Goal: Information Seeking & Learning: Stay updated

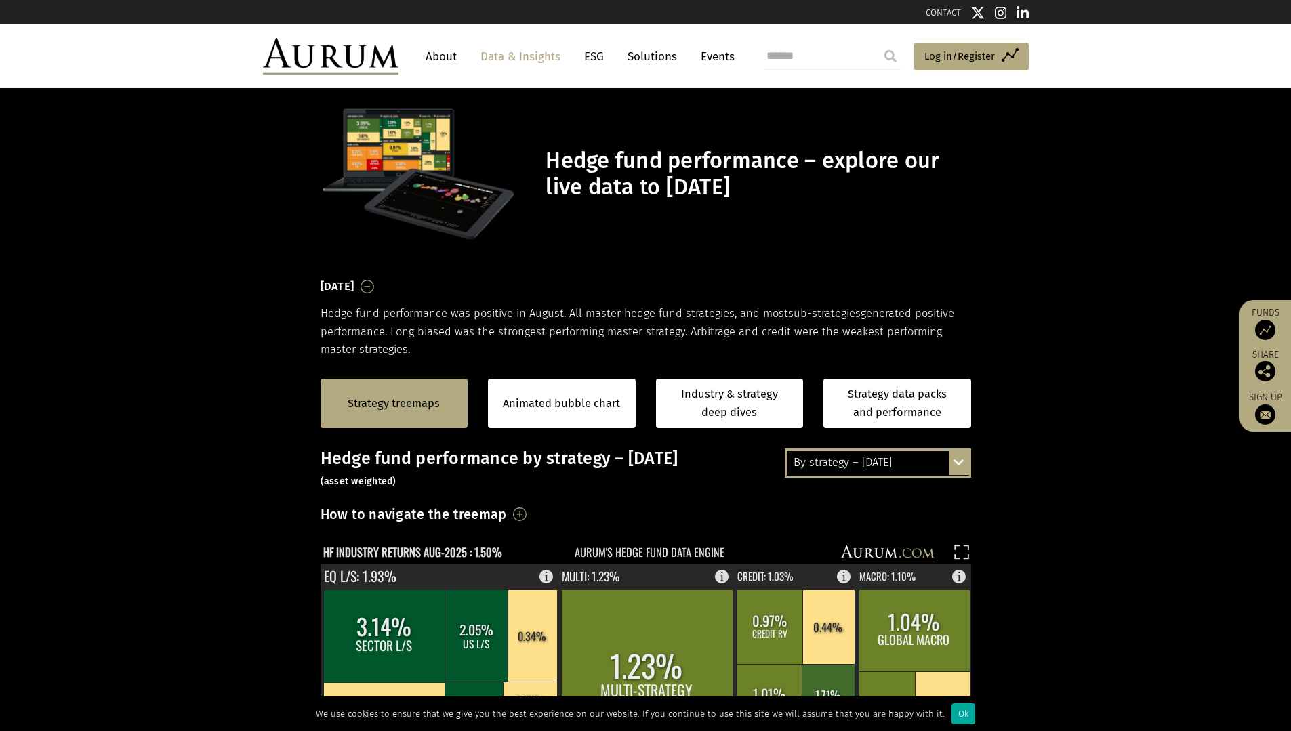
click at [1101, 281] on section "August 2025 Hedge fund performance was positive in August. All master hedge fun…" at bounding box center [645, 318] width 1291 height 82
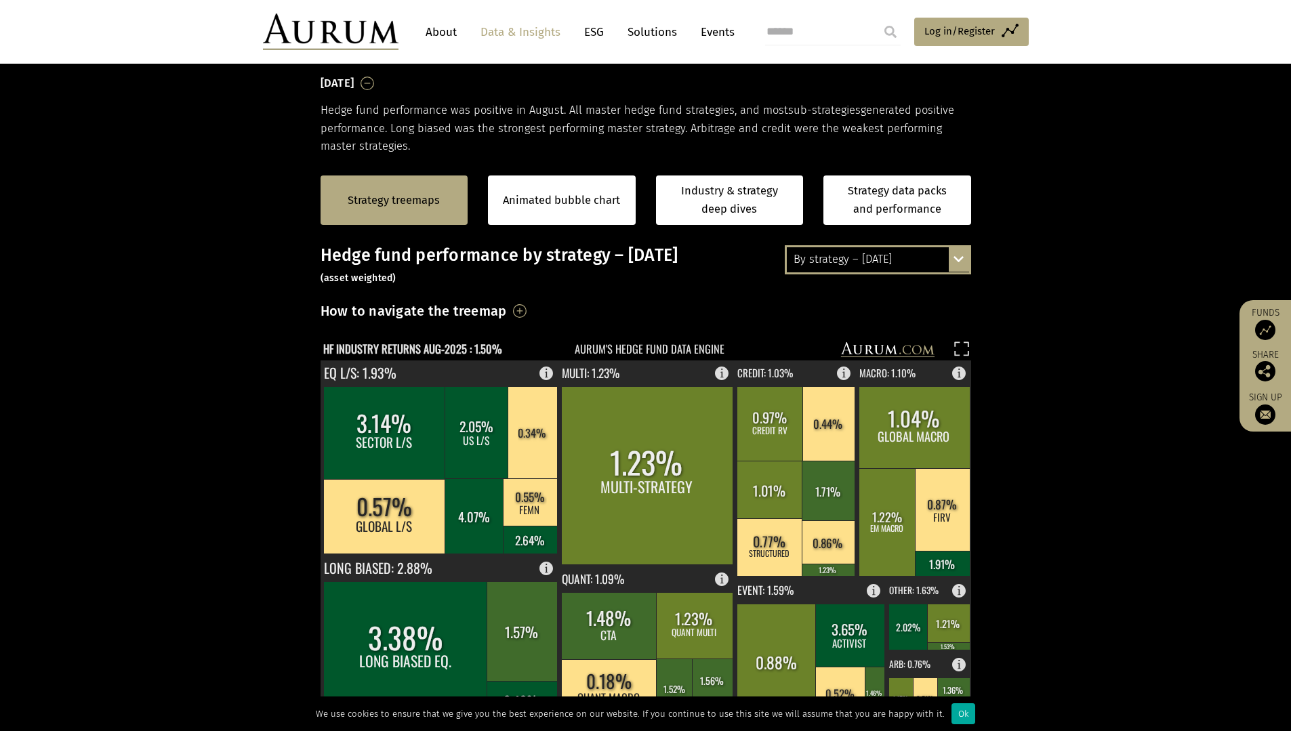
click at [964, 344] on rect at bounding box center [961, 351] width 19 height 19
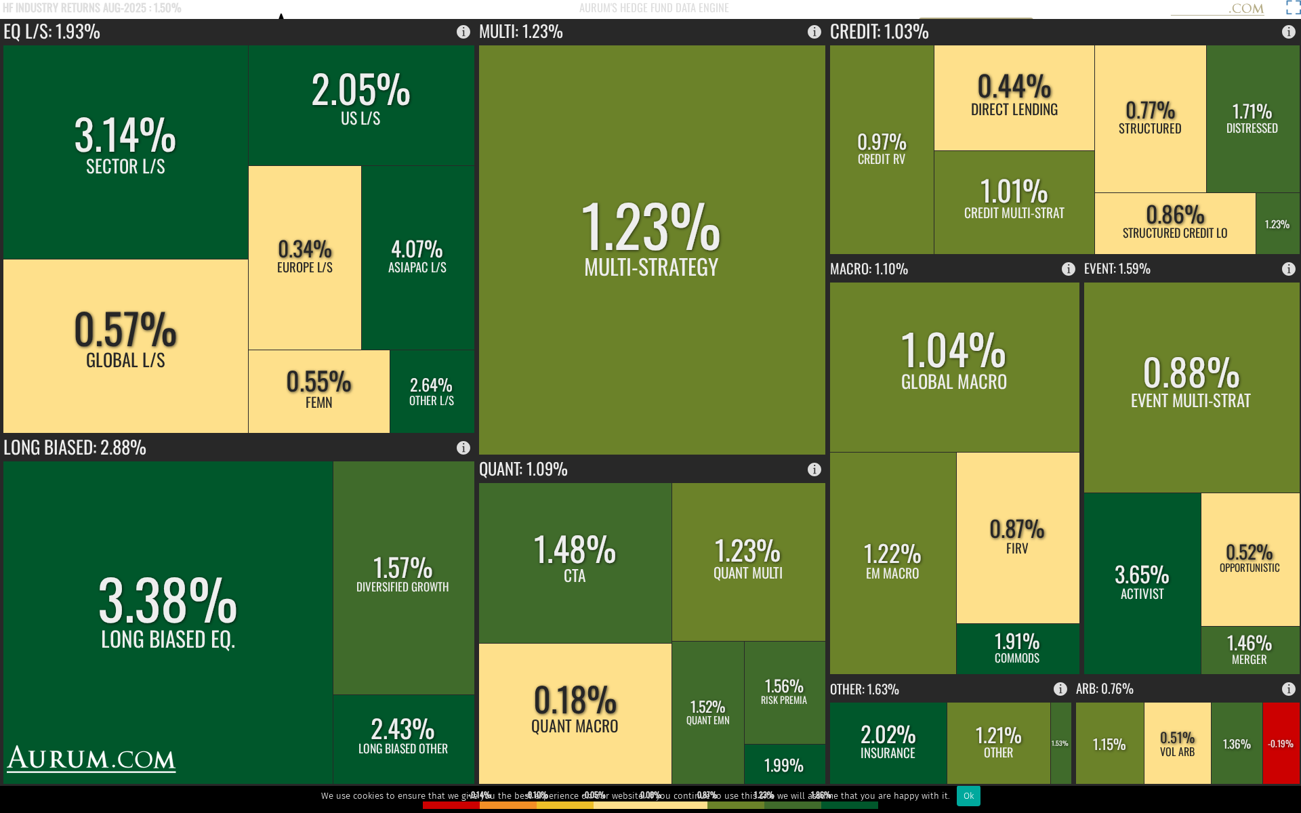
click at [1290, 7] on rect at bounding box center [1291, 9] width 19 height 19
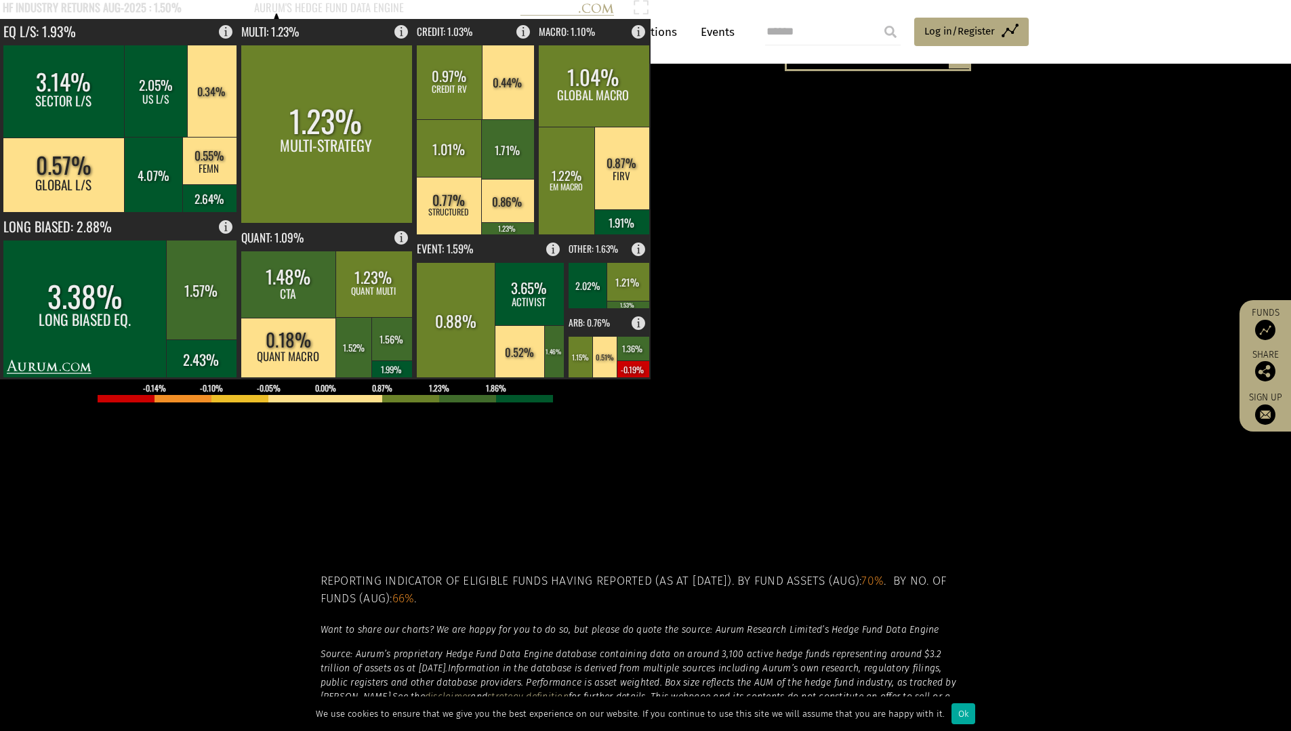
scroll to position [271, 0]
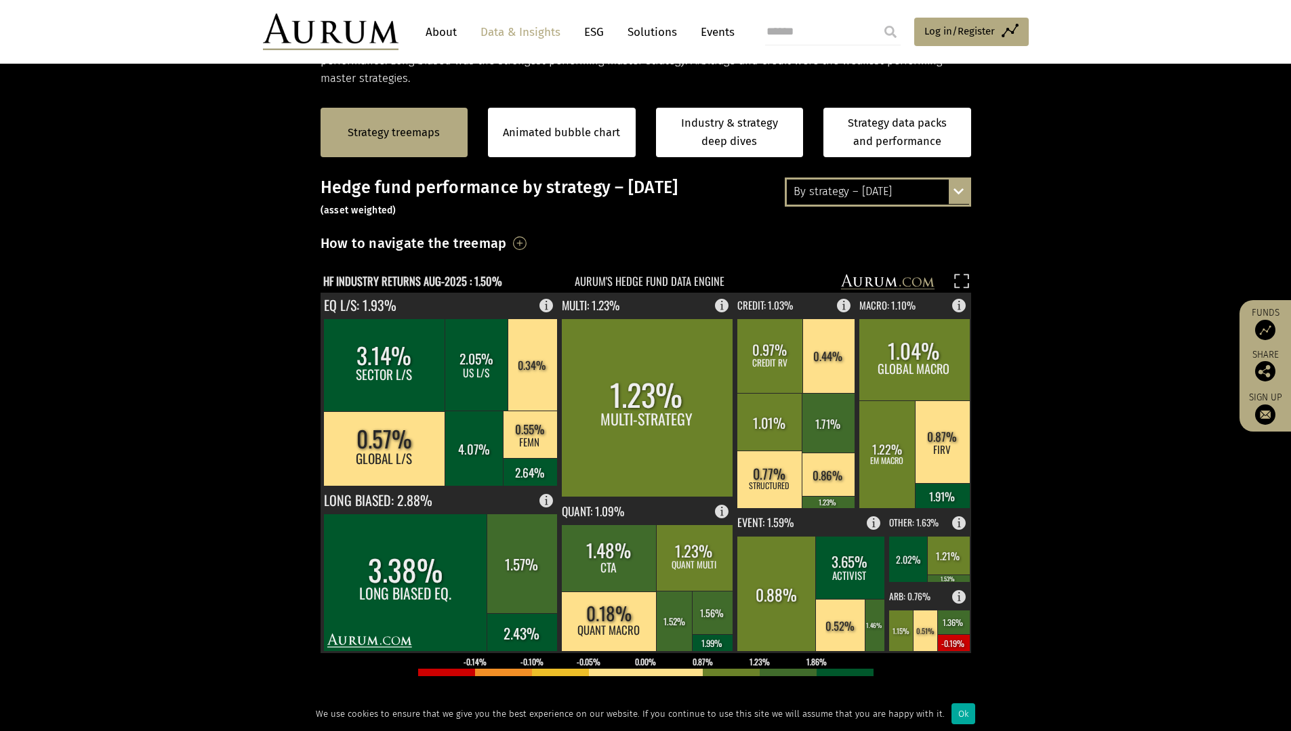
click at [958, 197] on div "By strategy – August 2025 By strategy – August 2025 By strategy – year to date …" at bounding box center [878, 192] width 186 height 28
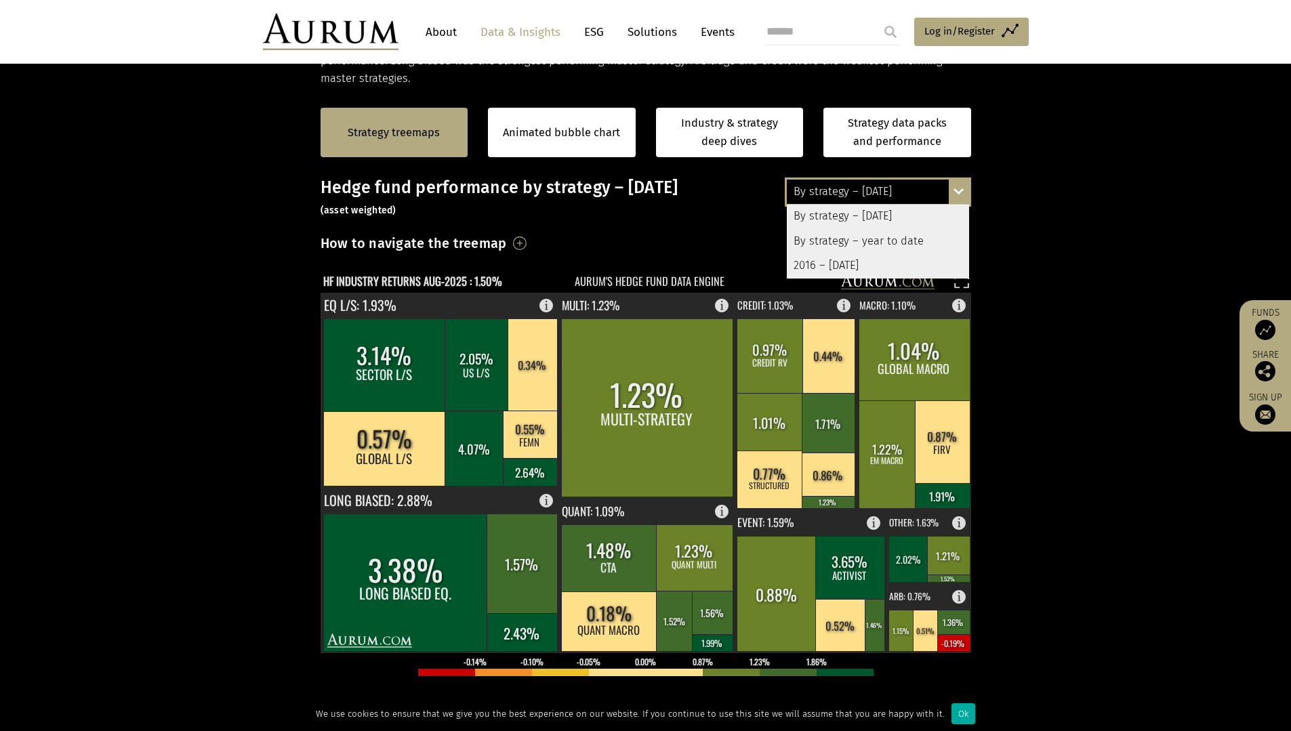
click at [891, 243] on div "By strategy – year to date" at bounding box center [878, 241] width 182 height 24
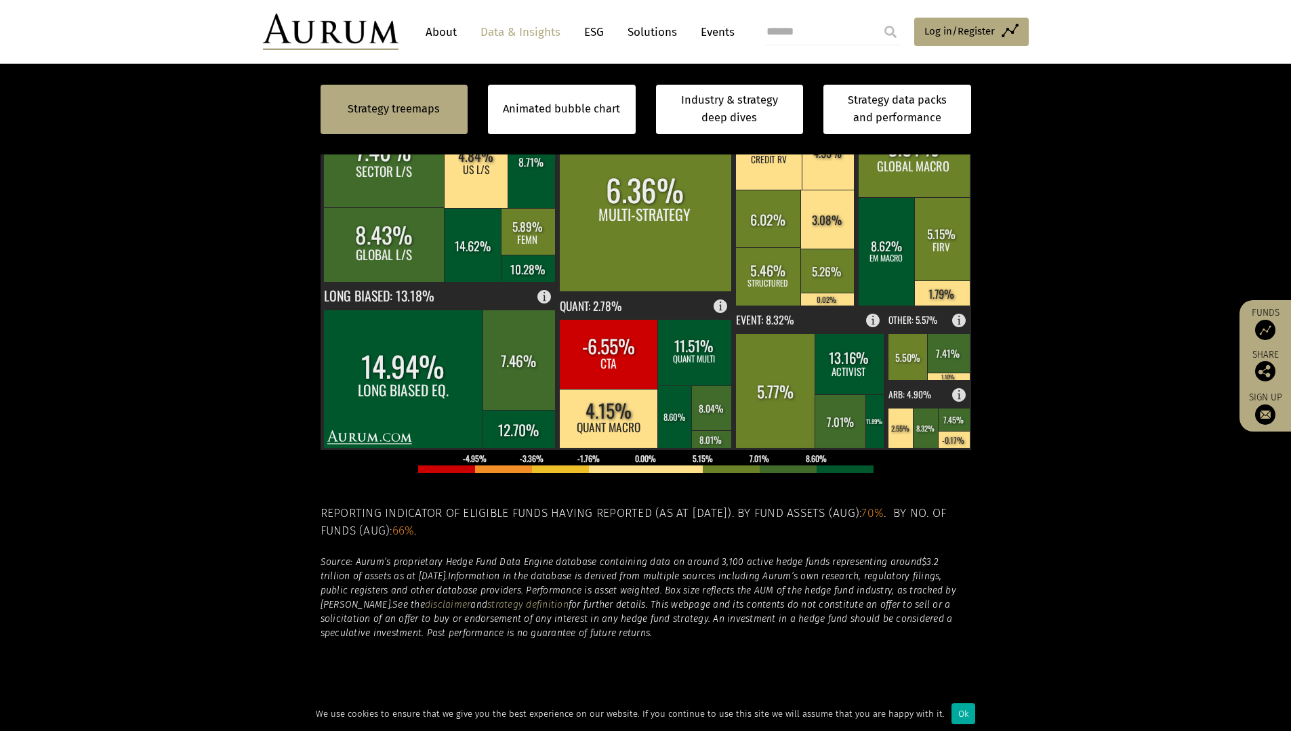
scroll to position [339, 0]
